Goal: Task Accomplishment & Management: Manage account settings

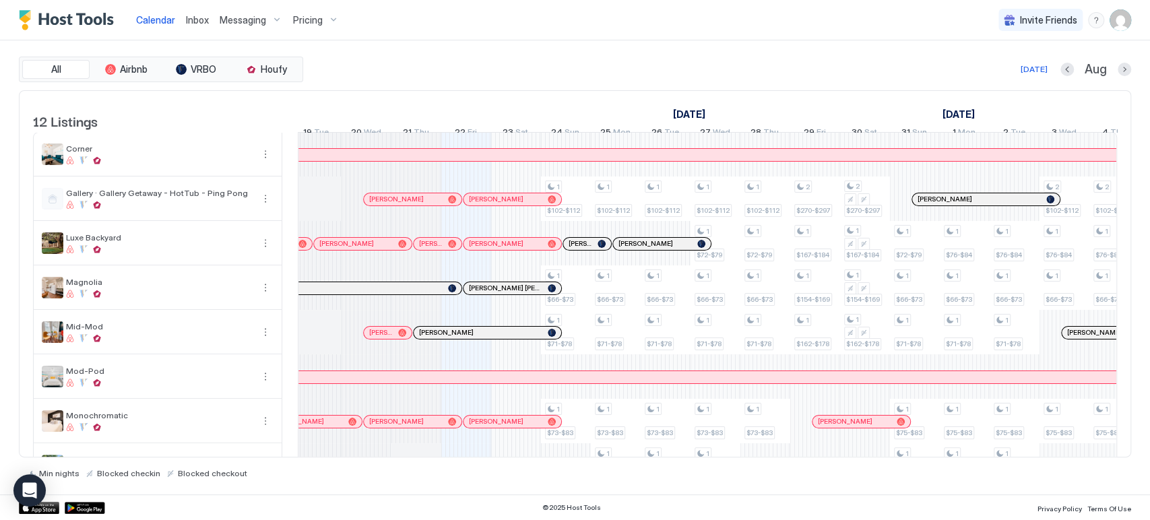
scroll to position [0, 605]
click at [261, 14] on span "Messaging" at bounding box center [243, 20] width 46 height 12
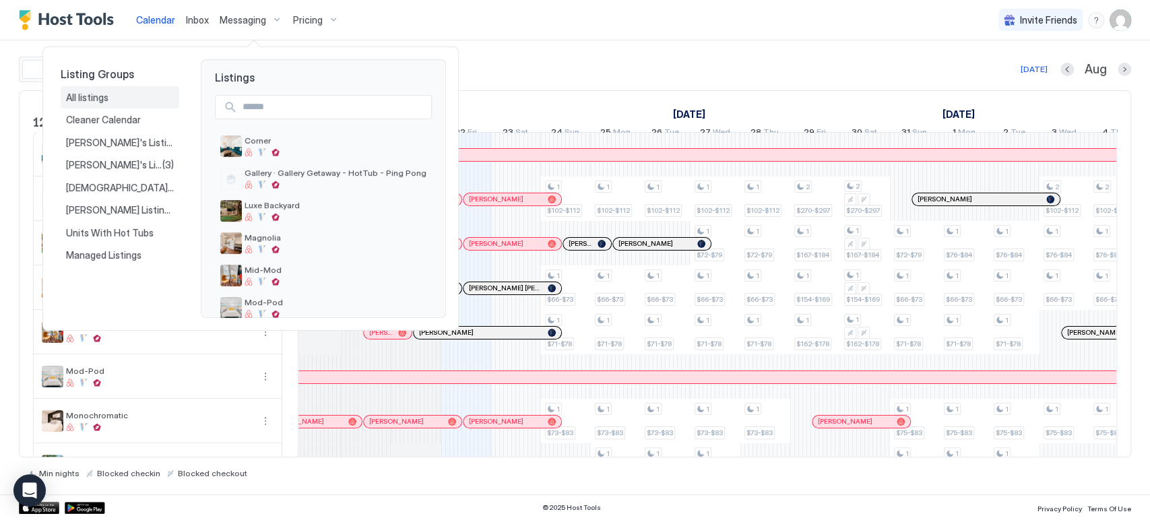
click at [145, 94] on div "All listings" at bounding box center [120, 98] width 108 height 12
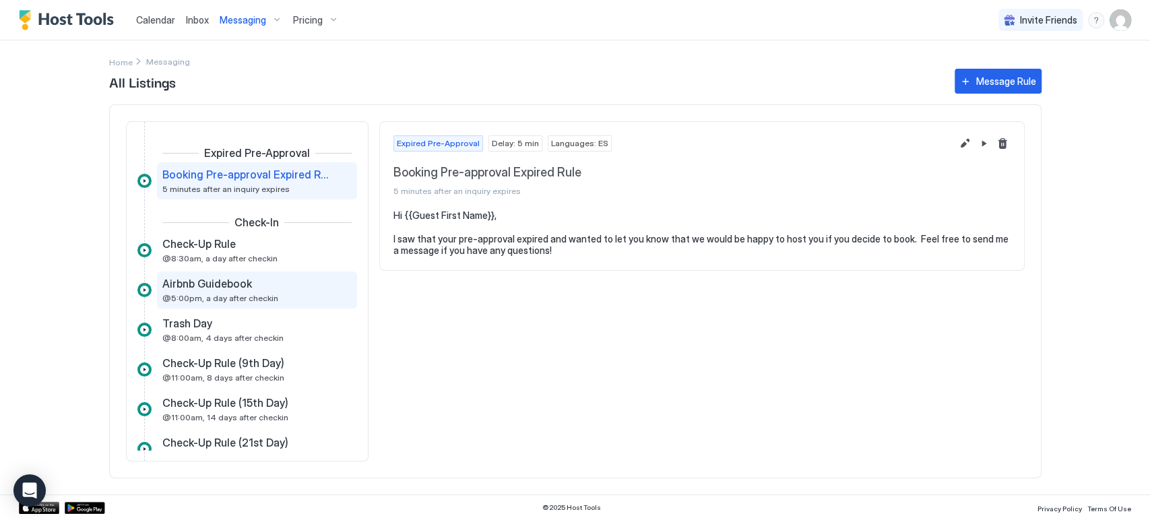
click at [237, 279] on span "Airbnb Guidebook" at bounding box center [207, 283] width 90 height 13
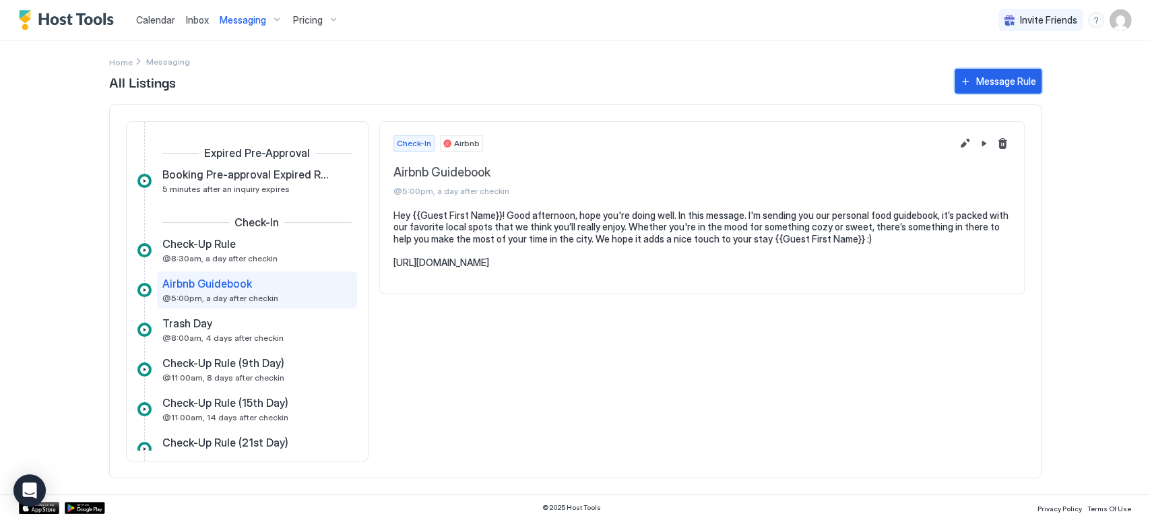
click at [991, 76] on div "Message Rule" at bounding box center [1006, 81] width 60 height 14
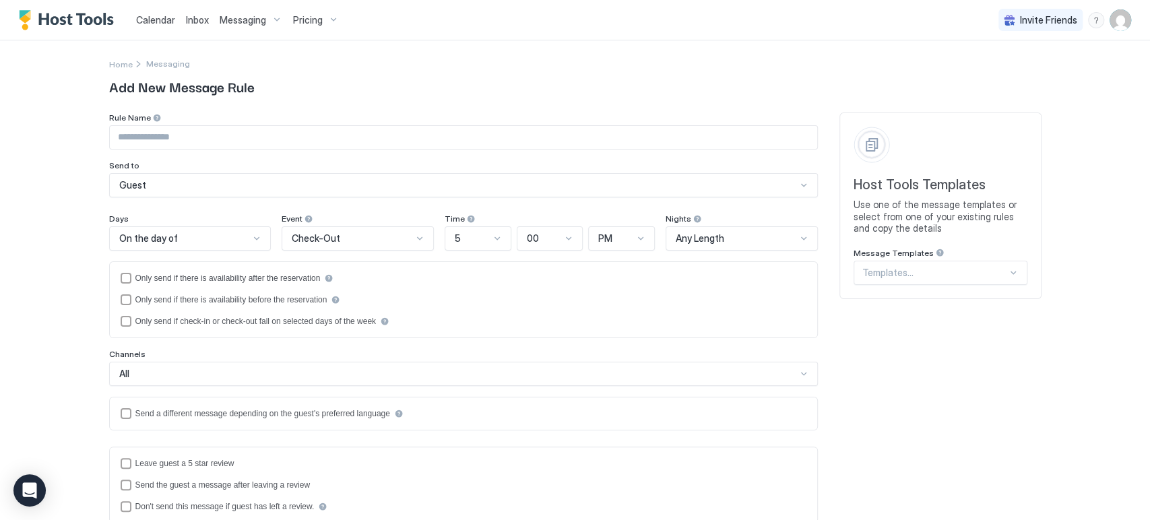
click at [345, 147] on input "Input Field" at bounding box center [463, 137] width 707 height 23
type input "**********"
click at [198, 236] on div "On the day of" at bounding box center [184, 238] width 131 height 12
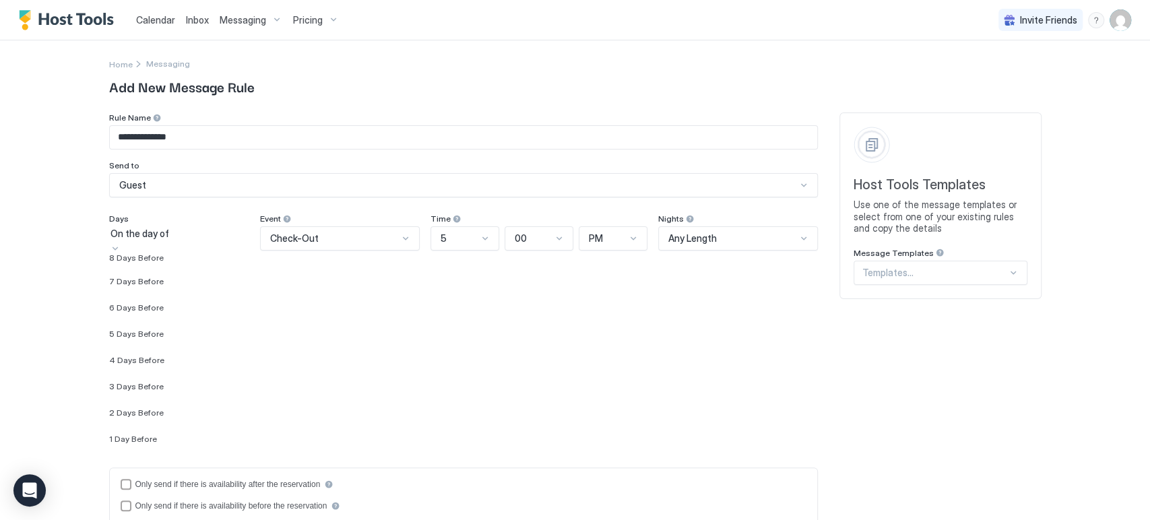
scroll to position [1933, 0]
click at [317, 241] on span "Check-Out" at bounding box center [294, 238] width 48 height 12
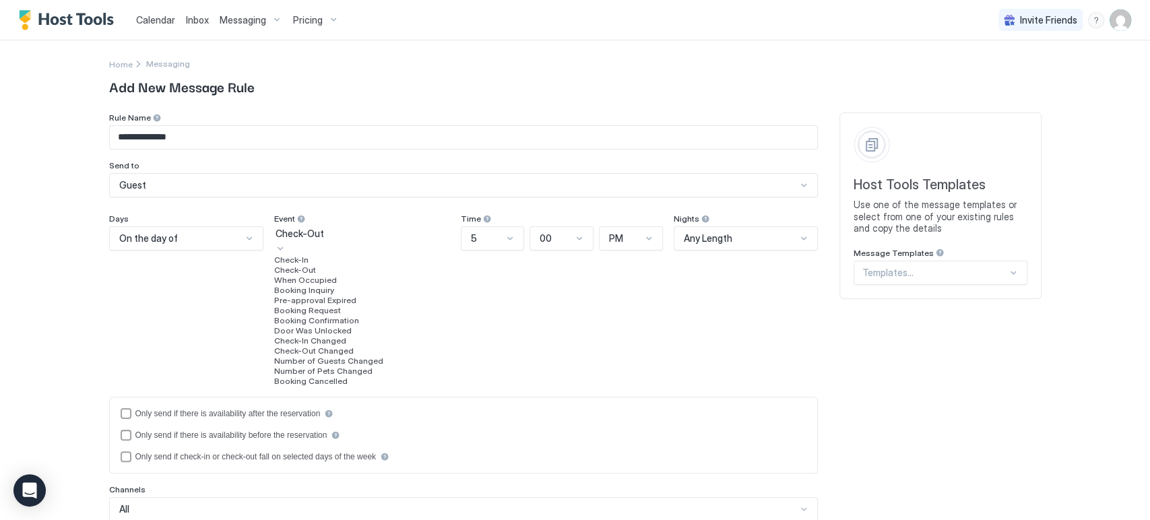
click at [320, 265] on div "Check-In" at bounding box center [362, 260] width 176 height 10
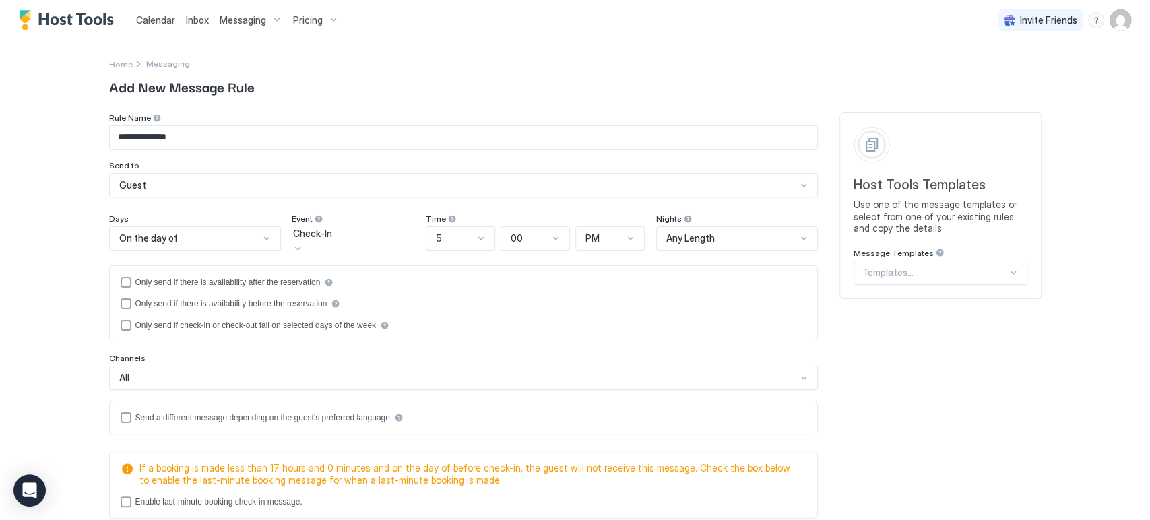
click at [221, 243] on div "On the day of" at bounding box center [189, 238] width 140 height 12
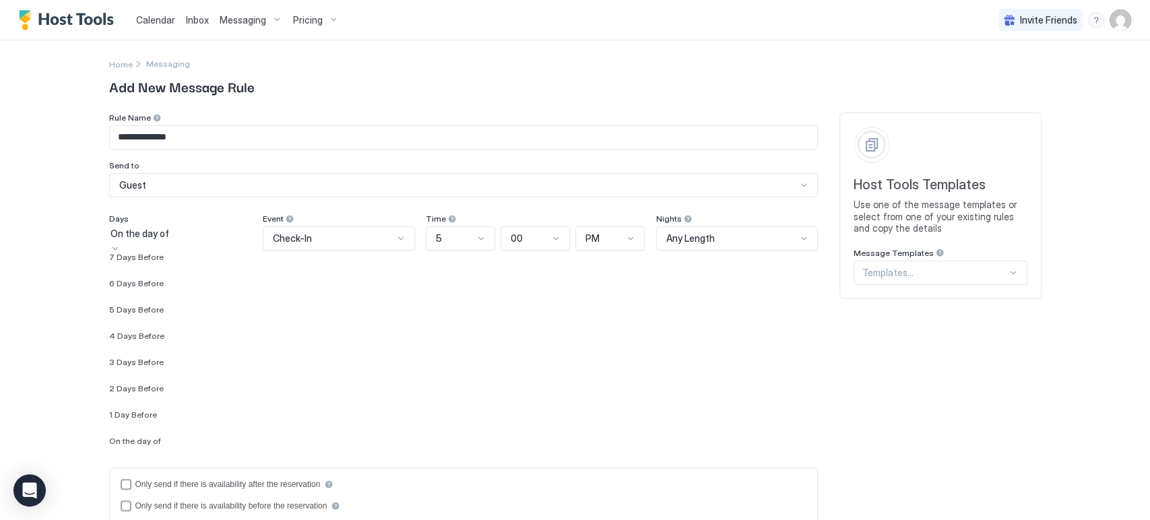
scroll to position [2019, 0]
click at [178, 420] on div "1 Day After" at bounding box center [180, 418] width 143 height 10
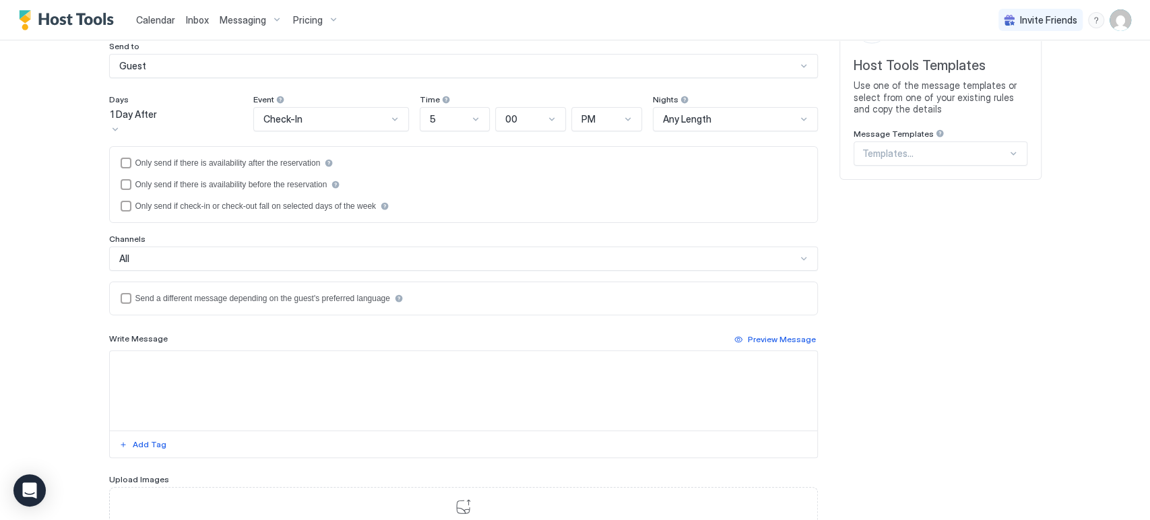
scroll to position [228, 0]
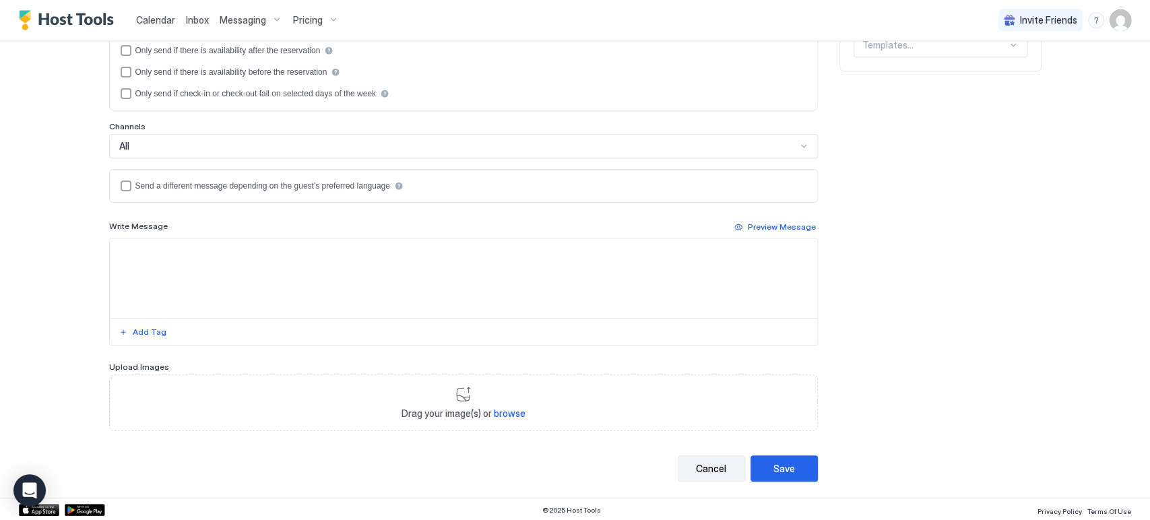
click at [700, 466] on div "Cancel" at bounding box center [711, 468] width 30 height 14
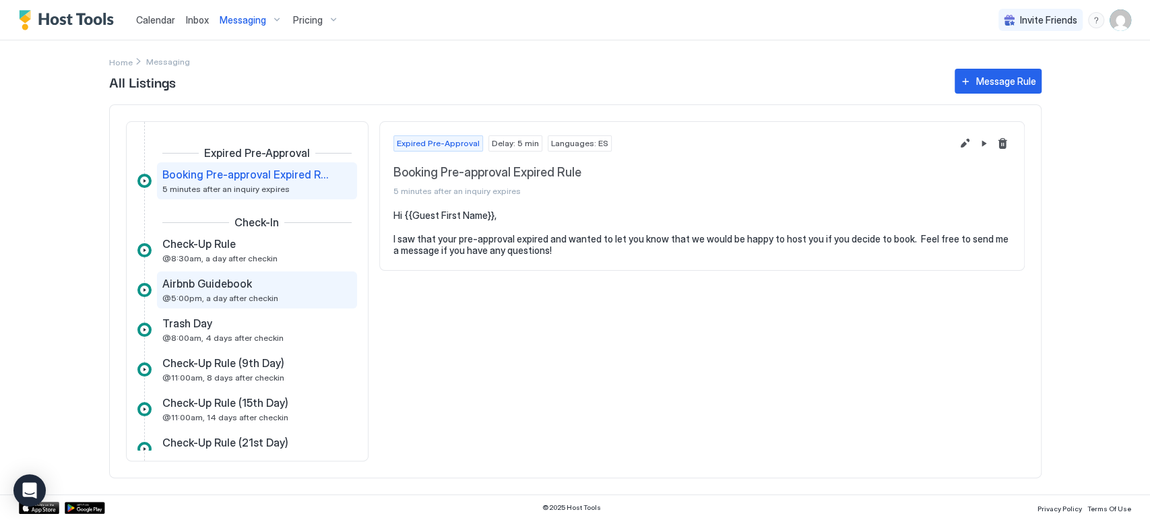
click at [257, 279] on div "Airbnb Guidebook" at bounding box center [247, 283] width 170 height 13
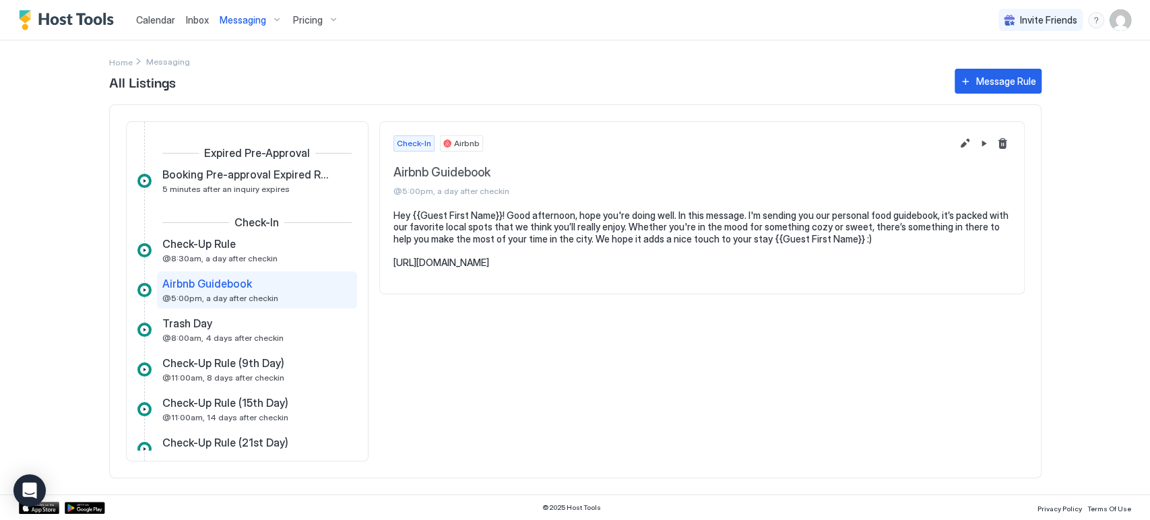
drag, startPoint x: 489, startPoint y: 273, endPoint x: 376, endPoint y: 263, distance: 113.6
click at [376, 263] on div "Expired Pre-Approval Booking Pre-approval Expired Rule 5 minutes after an inqui…" at bounding box center [575, 291] width 932 height 374
copy pre "[URL][DOMAIN_NAME]"
click at [966, 142] on button "Edit message rule" at bounding box center [964, 143] width 16 height 16
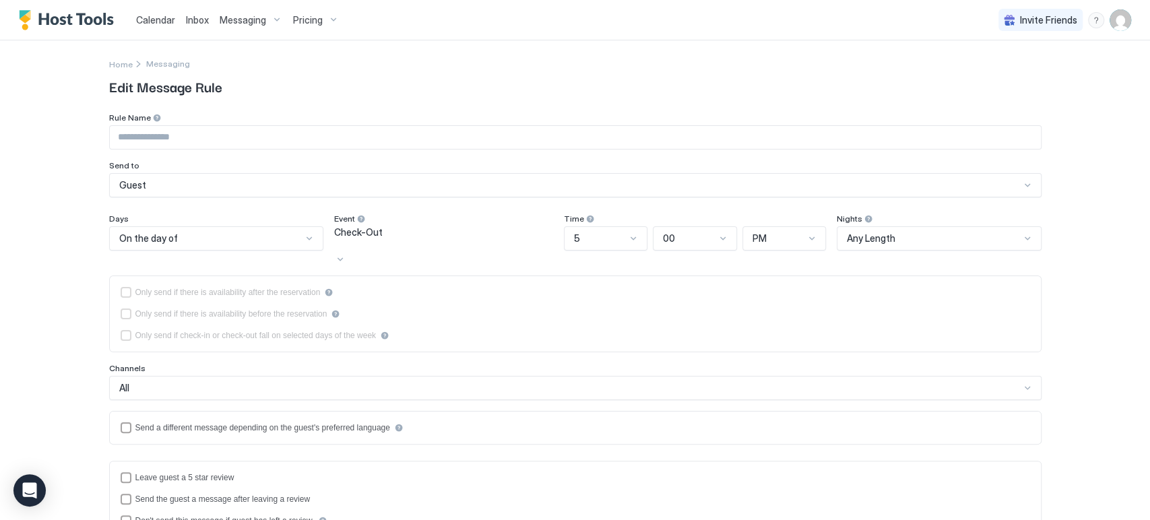
type input "**********"
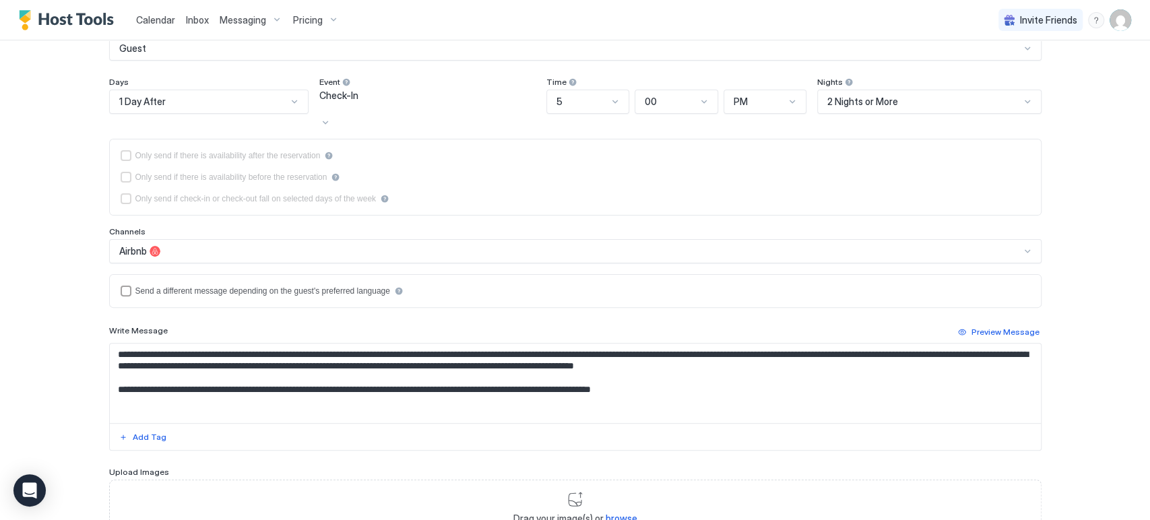
scroll to position [224, 0]
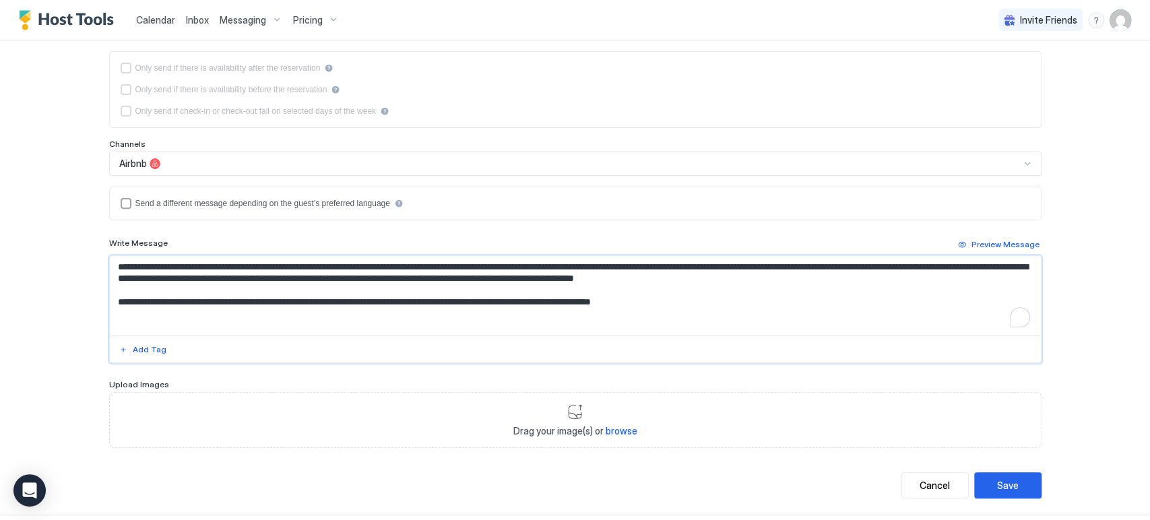
drag, startPoint x: 792, startPoint y: 285, endPoint x: 88, endPoint y: 296, distance: 704.5
click at [90, 296] on div "**********" at bounding box center [575, 165] width 970 height 698
paste textarea "To enrich screen reader interactions, please activate Accessibility in Grammarl…"
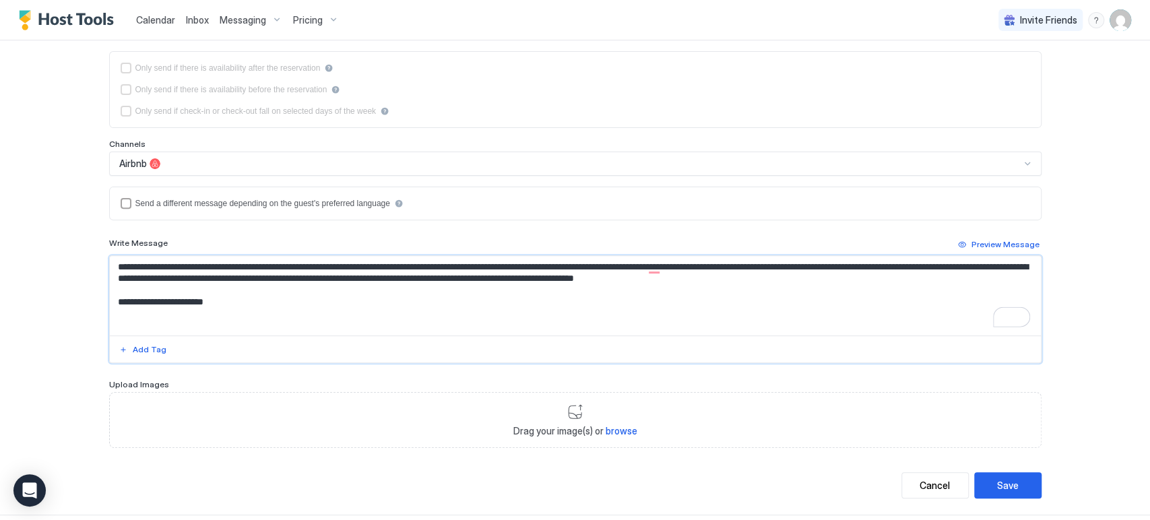
type textarea "**********"
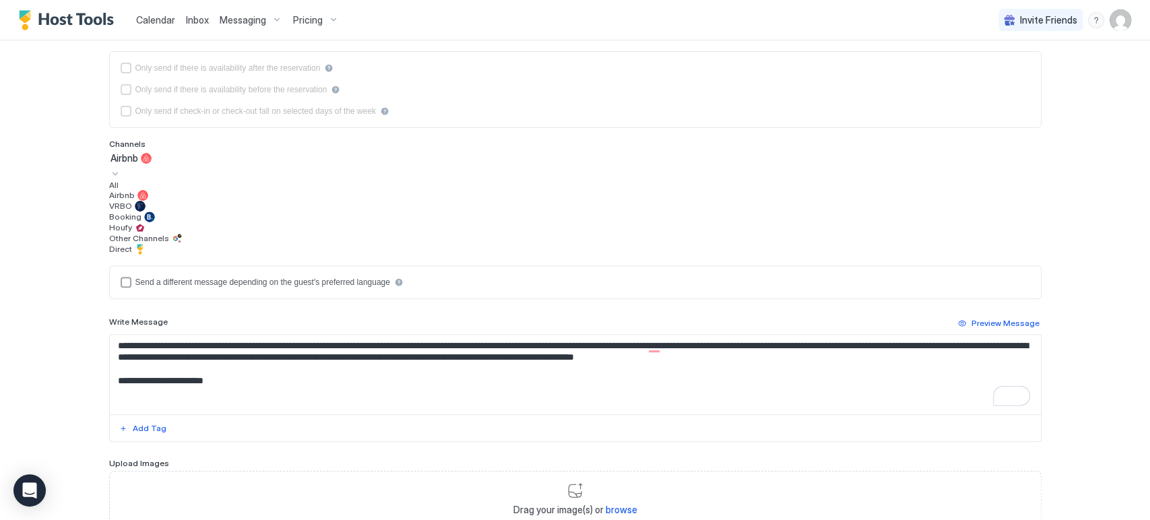
click at [168, 152] on div "Airbnb" at bounding box center [574, 158] width 929 height 12
click at [168, 180] on div "All" at bounding box center [575, 185] width 932 height 10
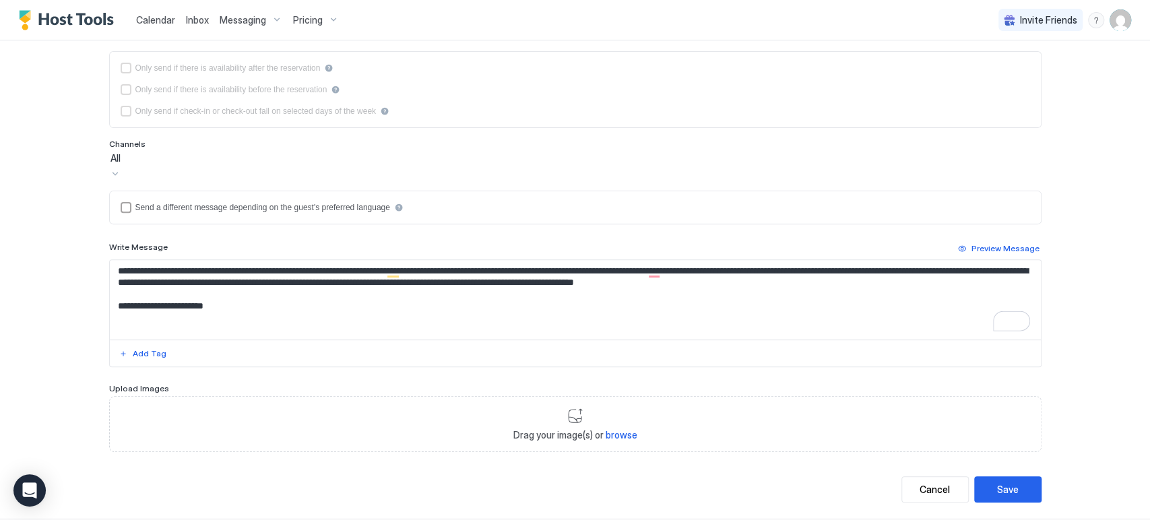
click at [43, 178] on div "**********" at bounding box center [575, 260] width 1150 height 520
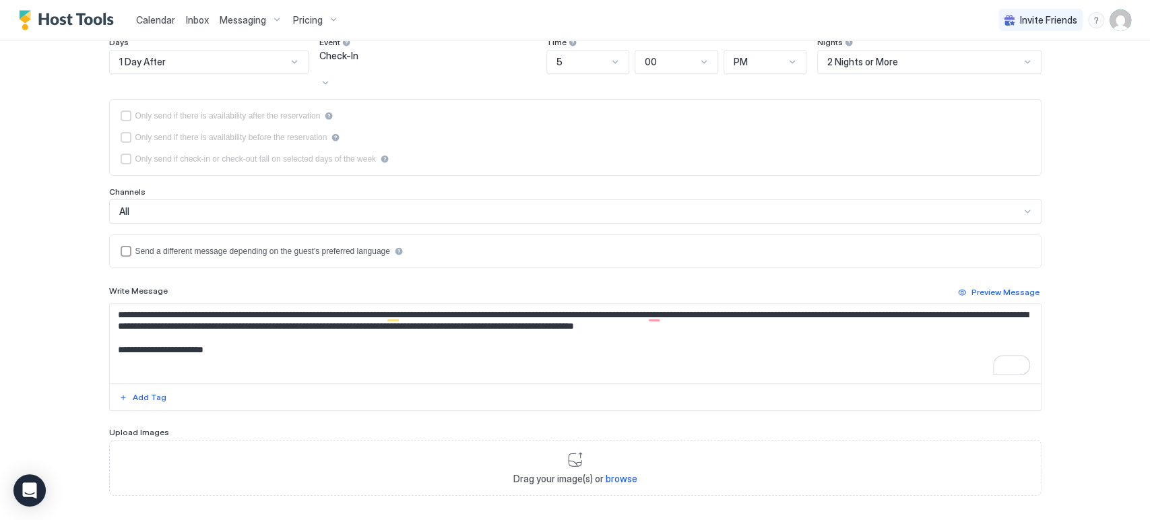
scroll to position [228, 0]
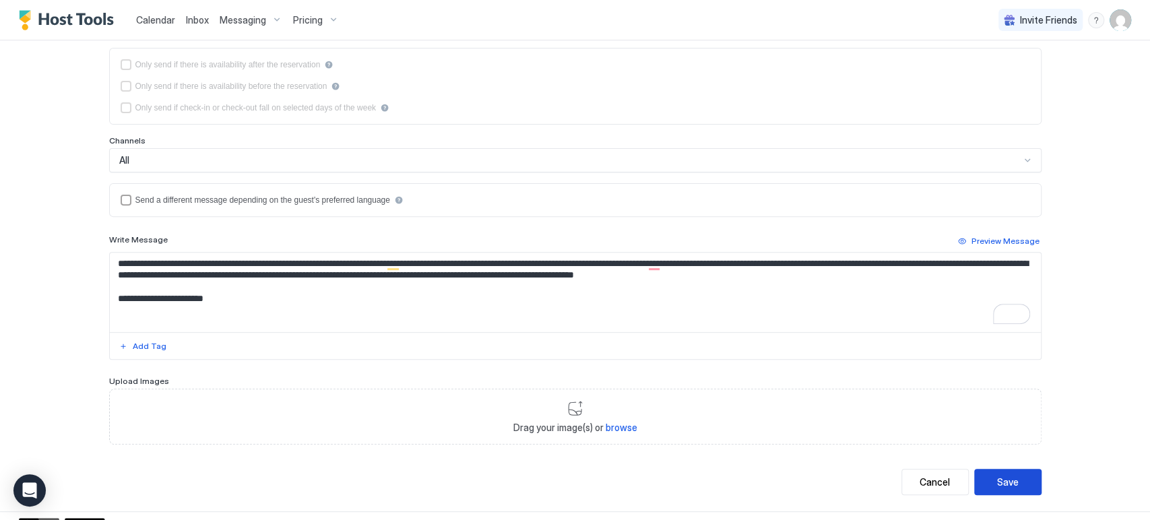
click at [1013, 470] on button "Save" at bounding box center [1007, 482] width 67 height 26
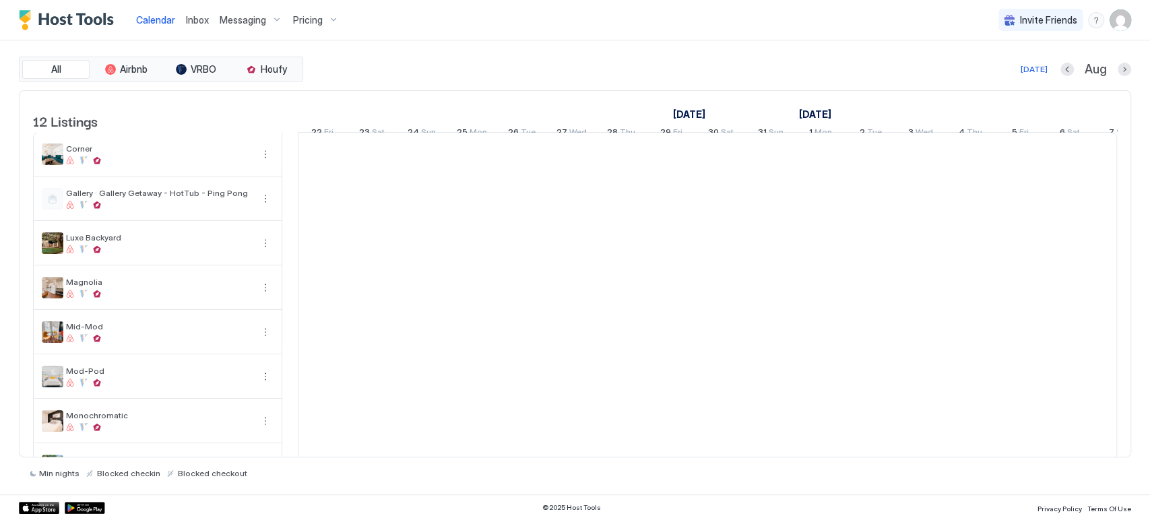
scroll to position [0, 748]
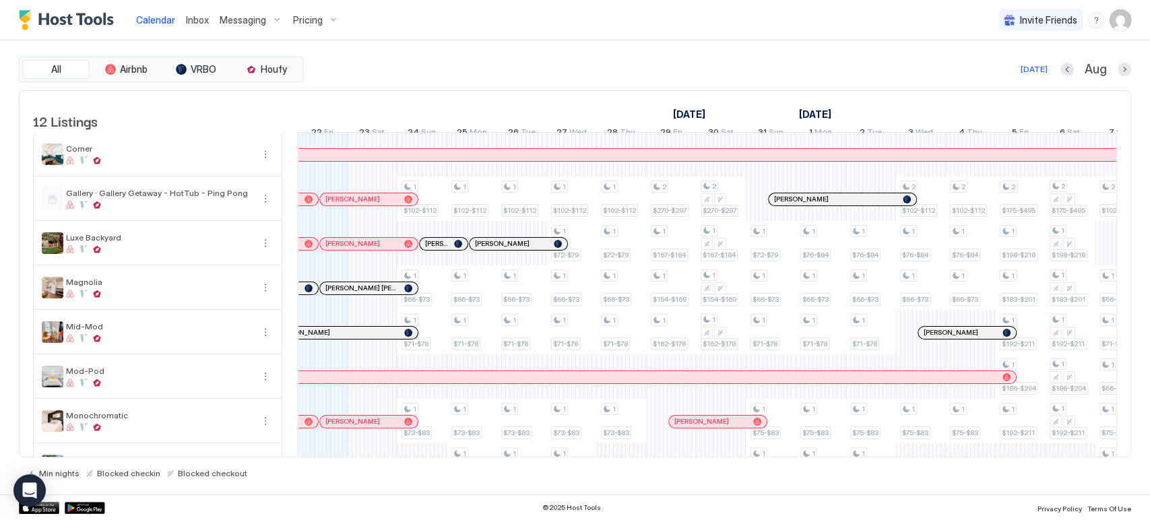
click at [593, 159] on div "Southchay Rajasombath" at bounding box center [486, 154] width 1519 height 9
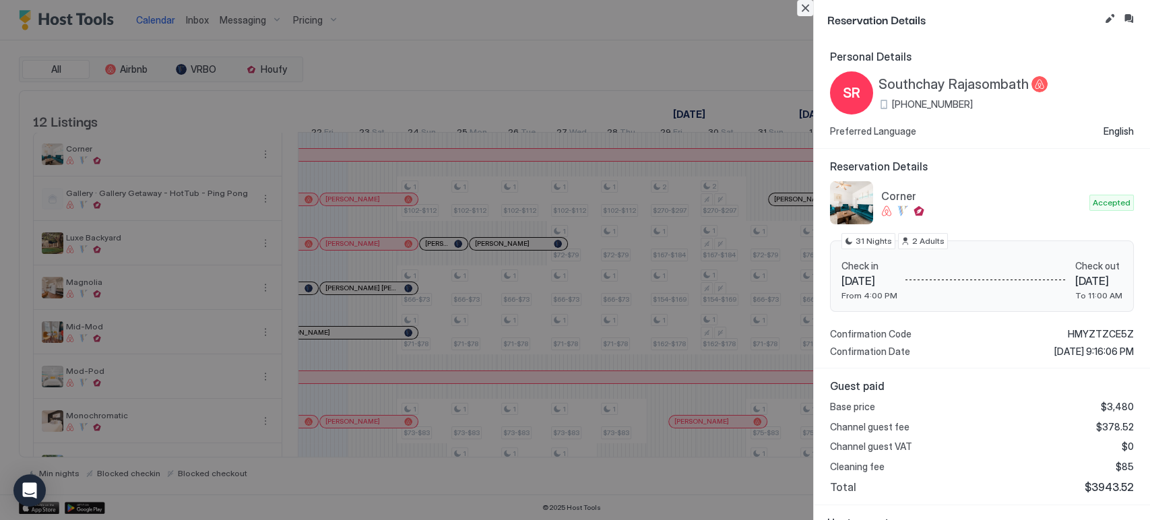
click at [799, 1] on button "Close" at bounding box center [805, 8] width 16 height 16
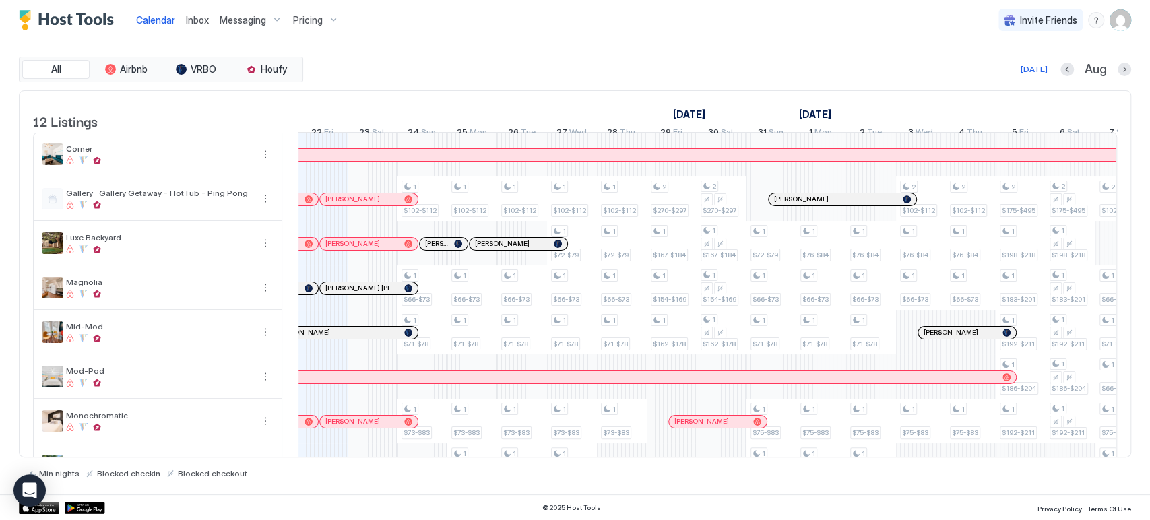
click at [667, 87] on div "All Airbnb VRBO Houfy Today Aug 12 Listings August 2025 September 2025 October …" at bounding box center [575, 268] width 1112 height 422
click at [819, 49] on div "All Airbnb VRBO Houfy Today Aug 12 Listings August 2025 September 2025 October …" at bounding box center [575, 267] width 1112 height 454
click at [201, 20] on span "Inbox" at bounding box center [197, 19] width 23 height 11
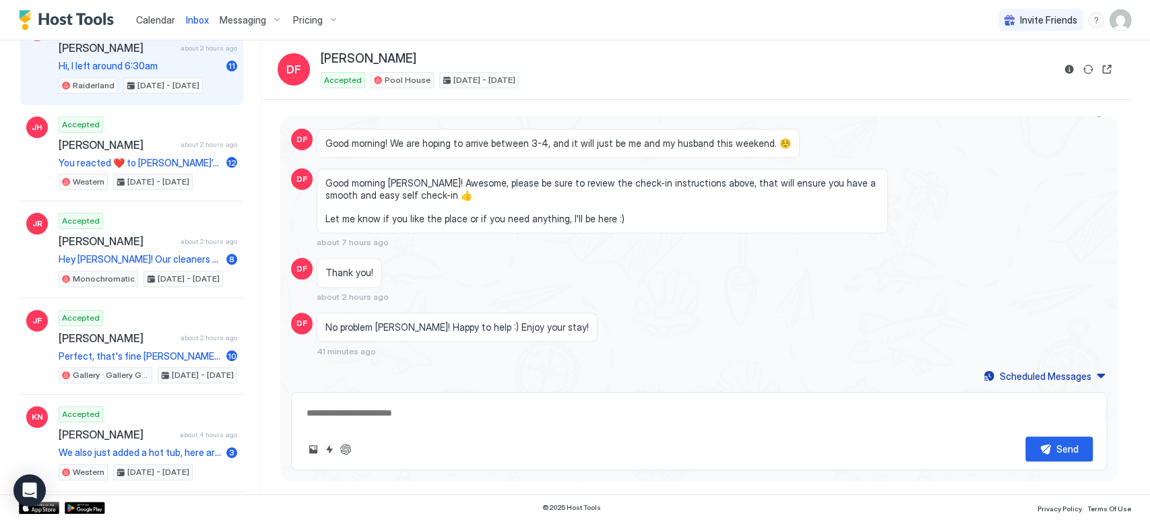
scroll to position [449, 0]
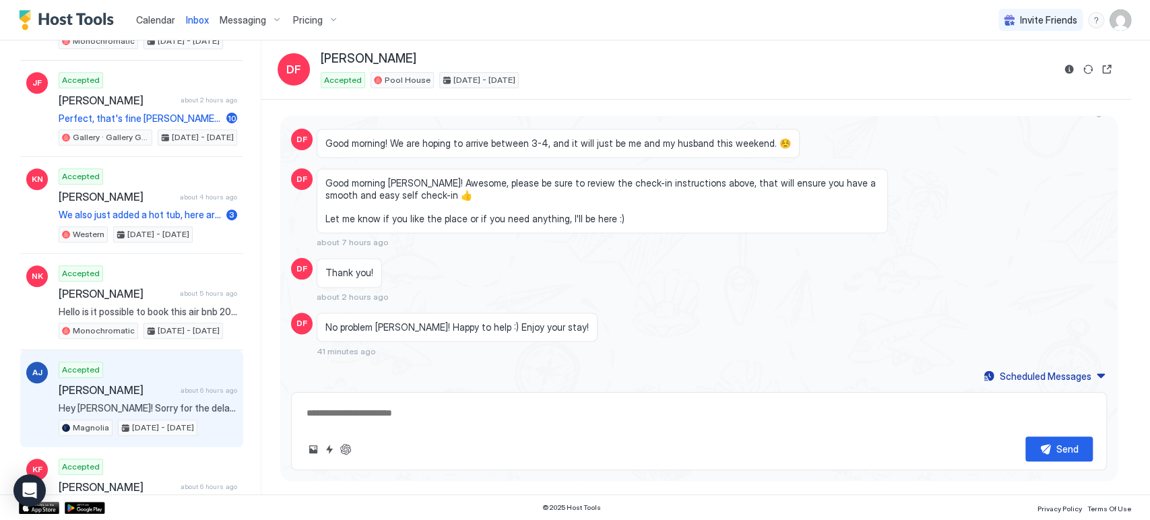
click at [139, 374] on div "Accepted Arianna Jacobson about 6 hours ago Hey Arianna! Sorry for the delayed …" at bounding box center [148, 399] width 178 height 74
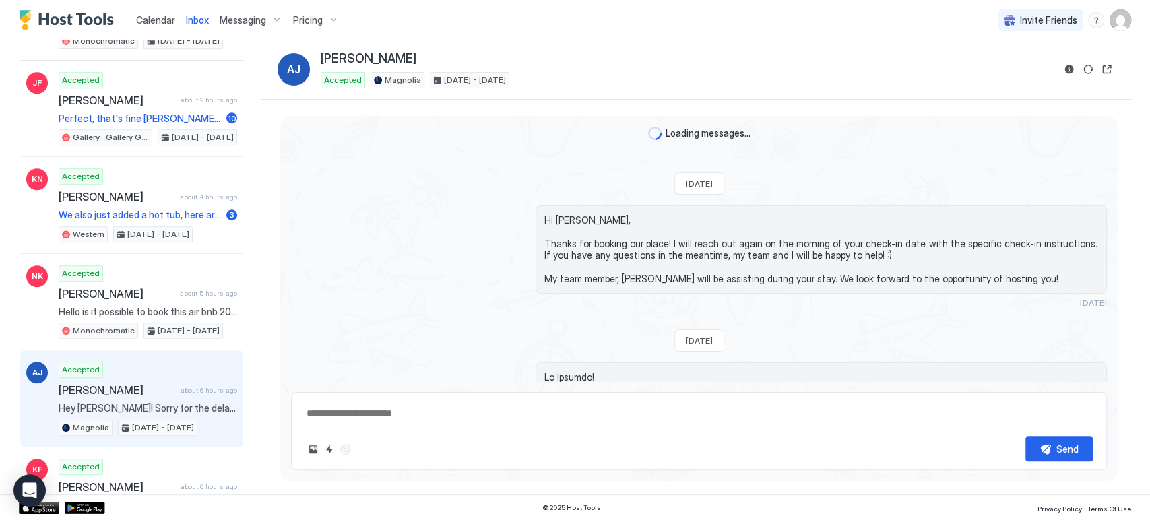
scroll to position [1633, 0]
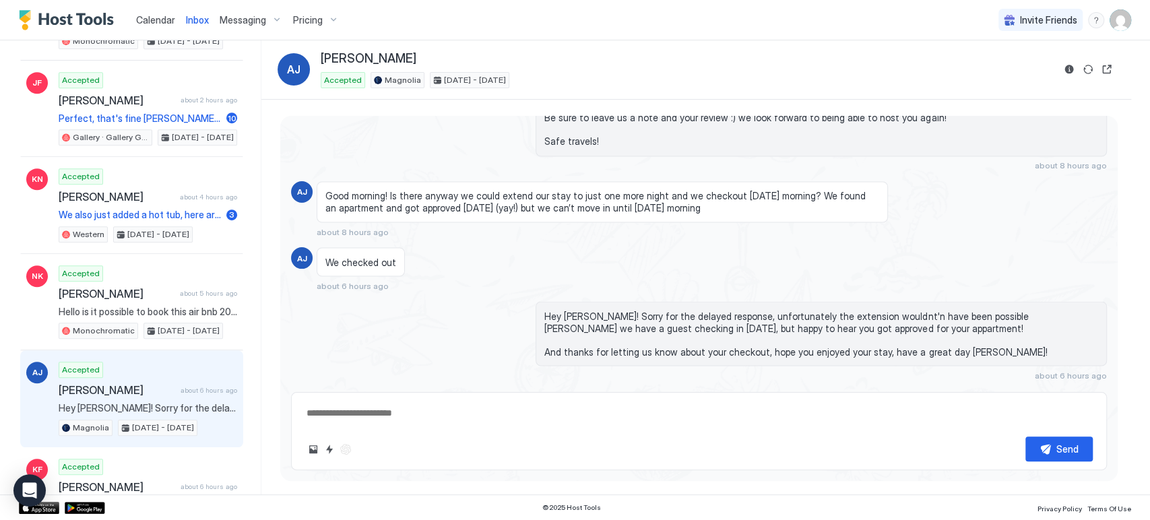
click at [999, 393] on div "Scheduled Messages" at bounding box center [1045, 400] width 92 height 14
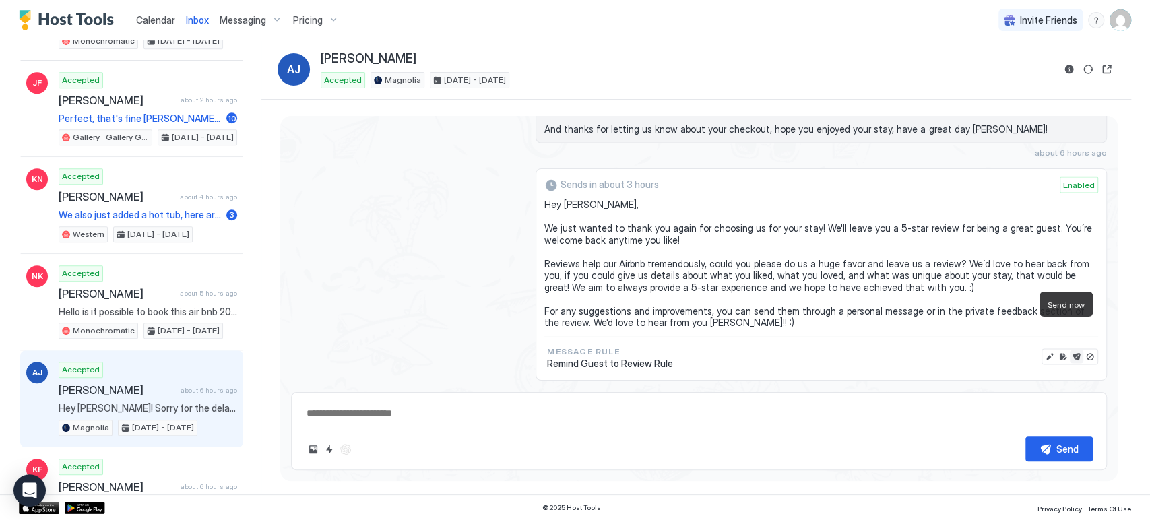
click at [1069, 350] on button "Send now" at bounding box center [1075, 356] width 13 height 13
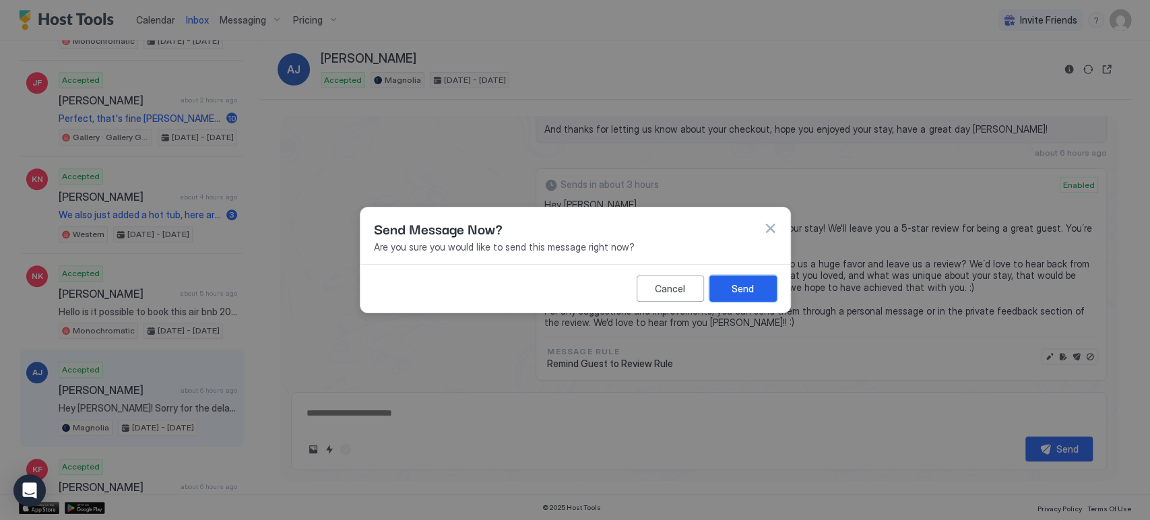
click at [748, 294] on div "Send" at bounding box center [742, 289] width 22 height 14
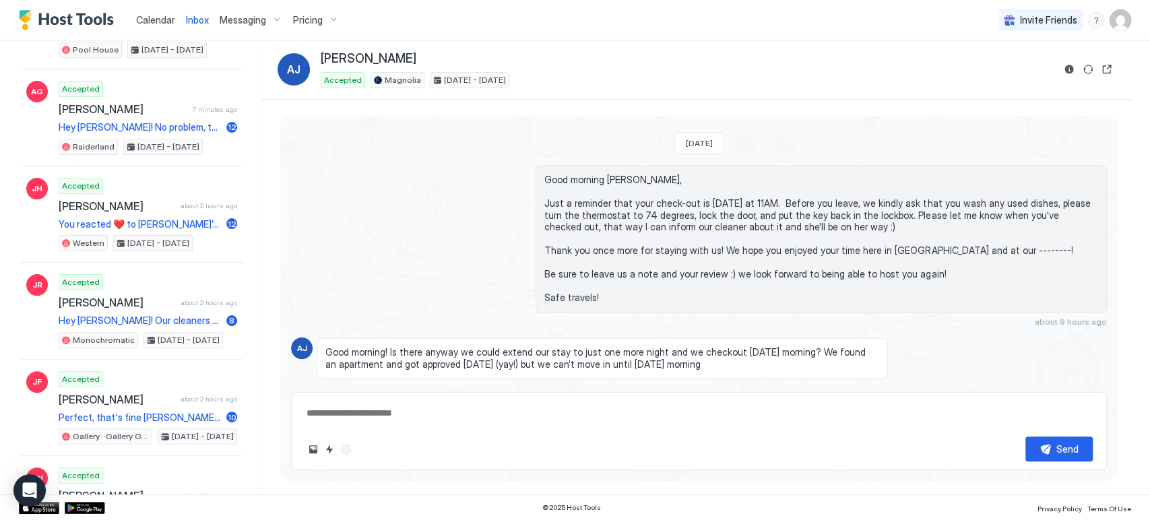
scroll to position [53, 0]
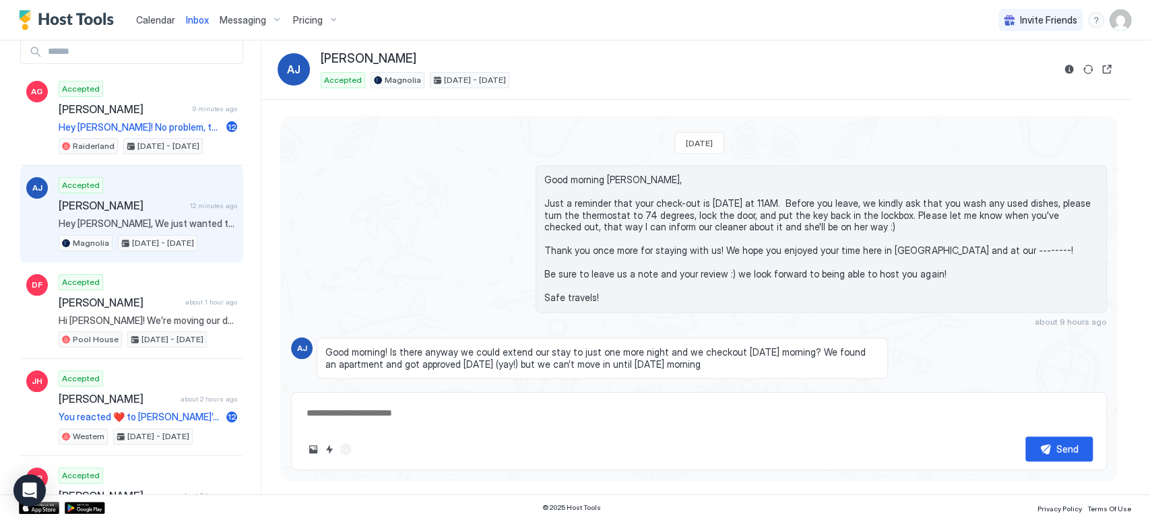
type textarea "*"
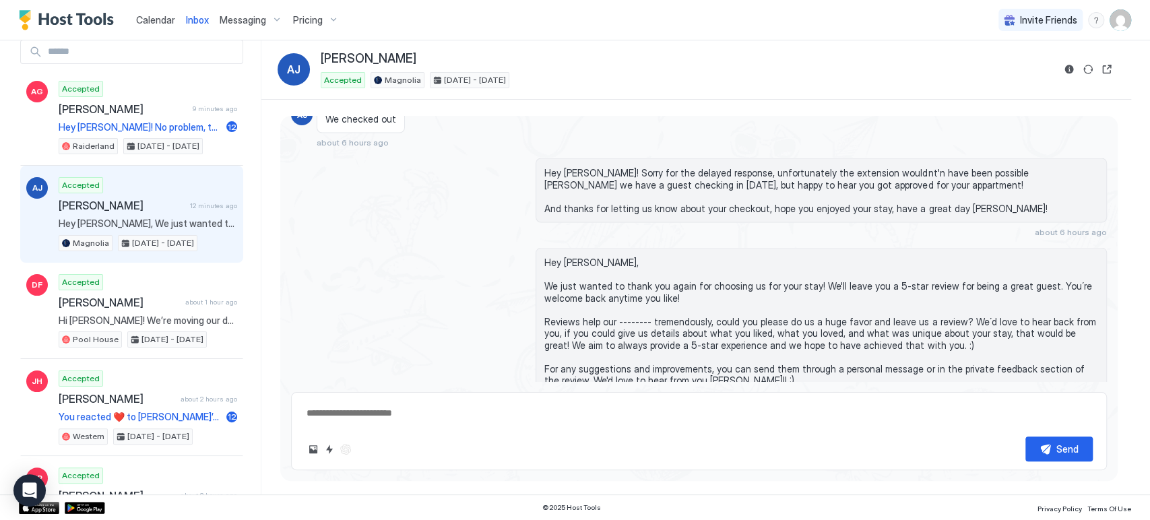
click at [151, 24] on span "Calendar" at bounding box center [155, 19] width 39 height 11
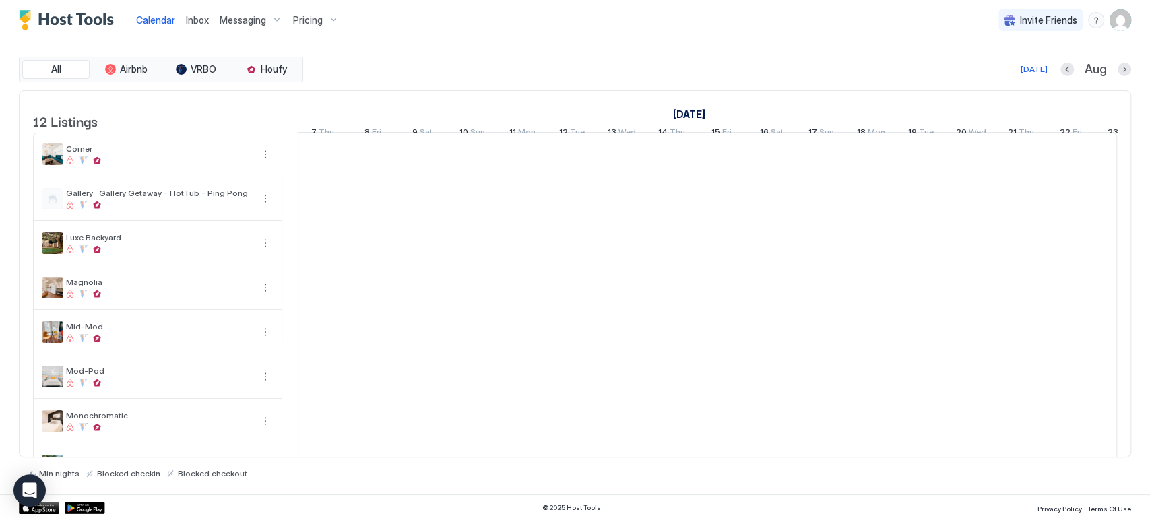
scroll to position [0, 748]
